Goal: Find specific page/section: Find specific page/section

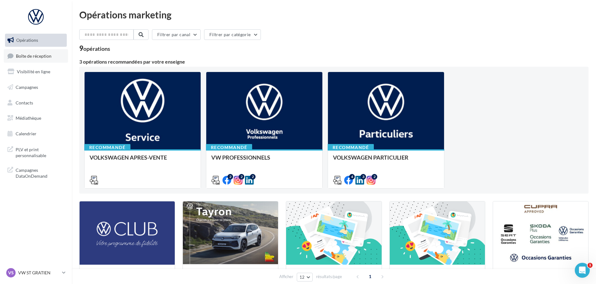
click at [32, 54] on span "Boîte de réception" at bounding box center [34, 55] width 36 height 5
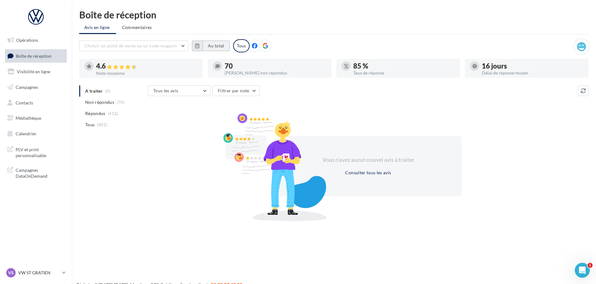
click at [210, 45] on button "Au total" at bounding box center [216, 46] width 27 height 11
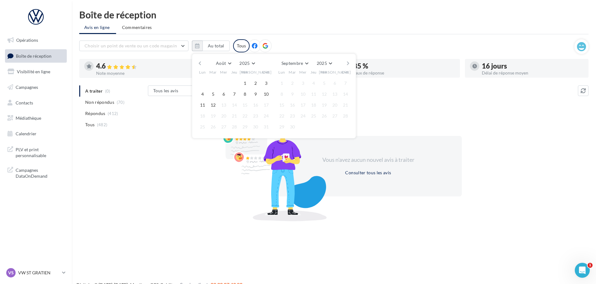
click at [200, 61] on button "button" at bounding box center [199, 63] width 5 height 9
click at [212, 83] on button "1" at bounding box center [212, 83] width 9 height 9
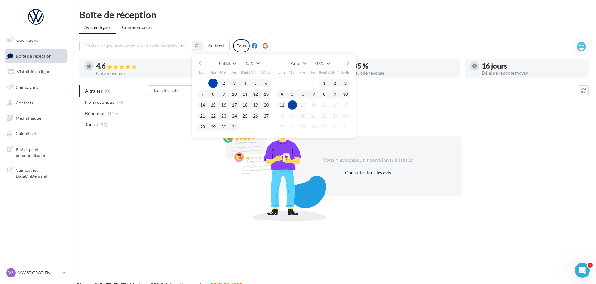
click at [290, 104] on button "12" at bounding box center [292, 104] width 9 height 9
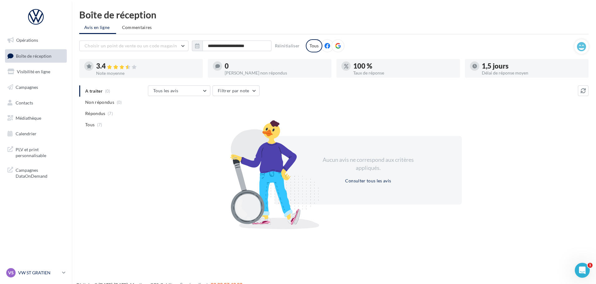
click at [48, 272] on p "VW ST GRATIEN" at bounding box center [38, 273] width 41 height 6
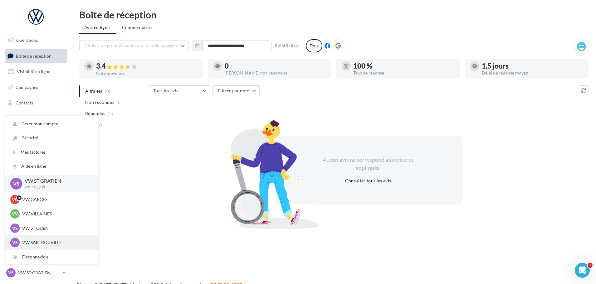
click at [56, 239] on div "VS VW SARTROUVILLE vw-sar-gvf" at bounding box center [51, 242] width 83 height 9
